Goal: Transaction & Acquisition: Purchase product/service

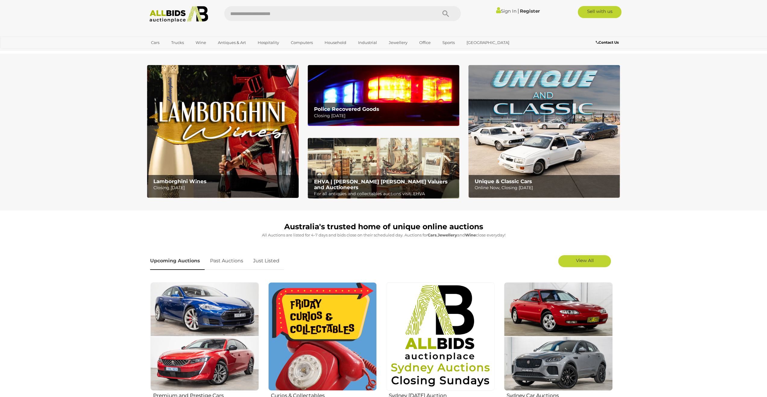
click at [409, 85] on img at bounding box center [384, 95] width 152 height 61
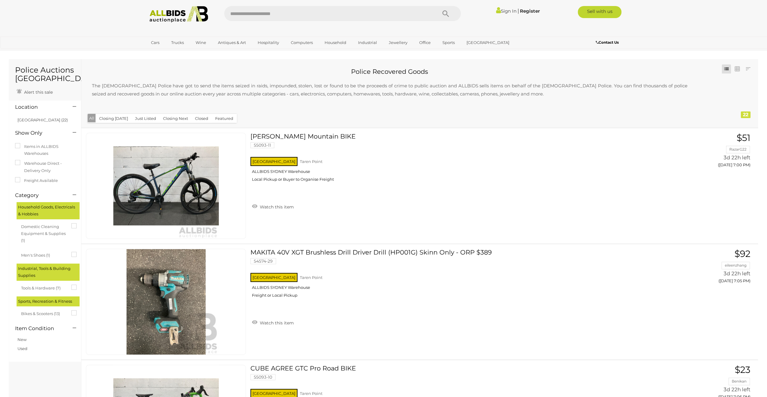
drag, startPoint x: 29, startPoint y: 238, endPoint x: 109, endPoint y: 10, distance: 241.4
click at [195, 12] on img at bounding box center [178, 14] width 65 height 17
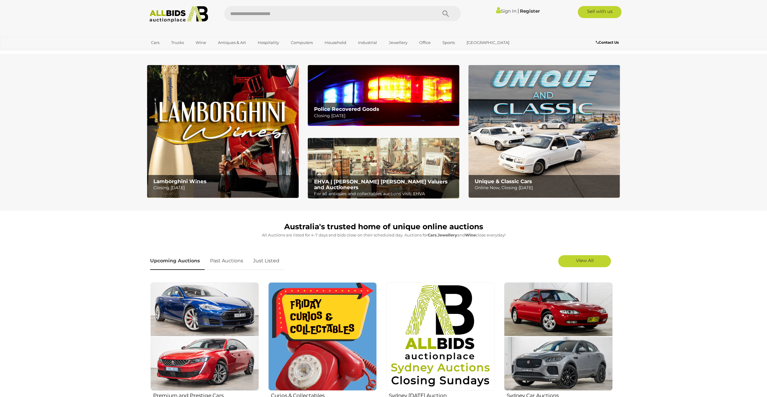
click at [176, 109] on img at bounding box center [223, 131] width 152 height 133
click at [563, 93] on img at bounding box center [545, 131] width 152 height 133
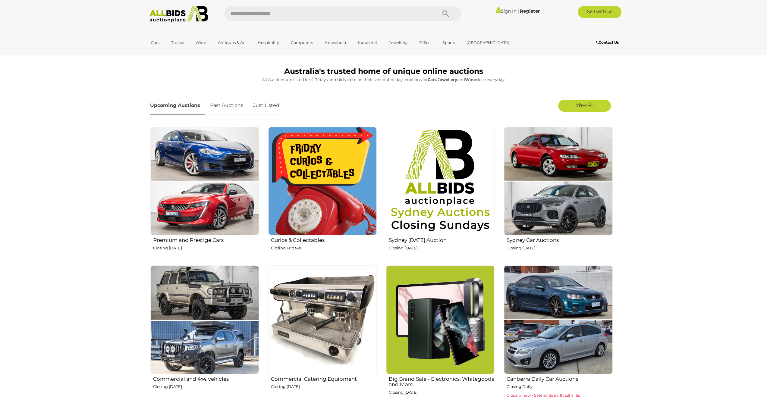
scroll to position [121, 0]
